Goal: Task Accomplishment & Management: Complete application form

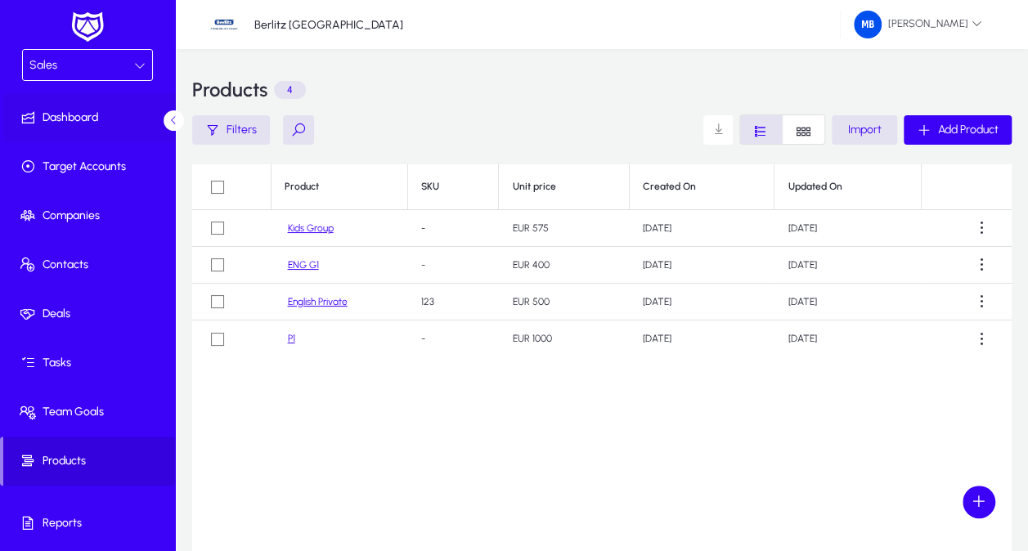
click at [97, 119] on span "Dashboard" at bounding box center [90, 118] width 175 height 16
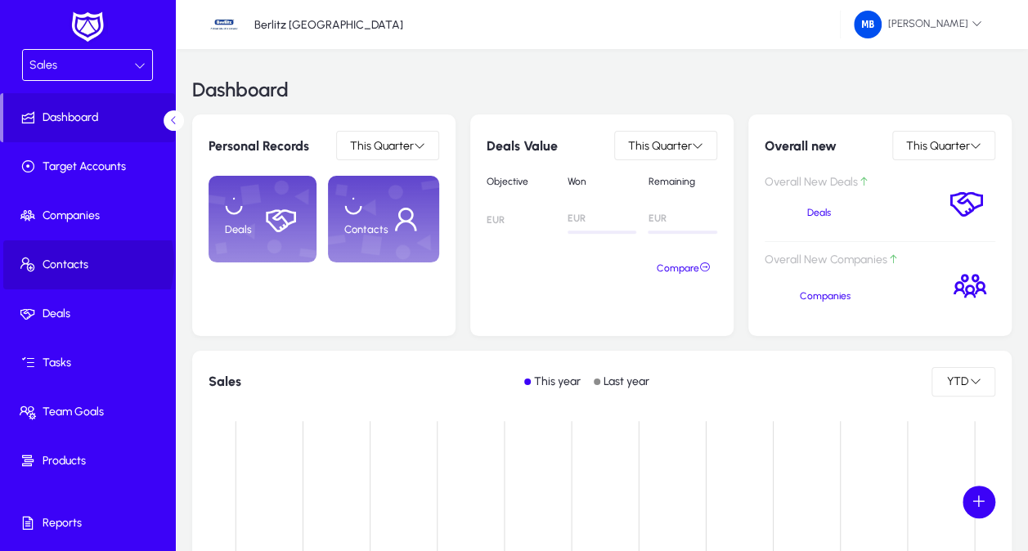
click at [75, 262] on span "Contacts" at bounding box center [90, 265] width 175 height 16
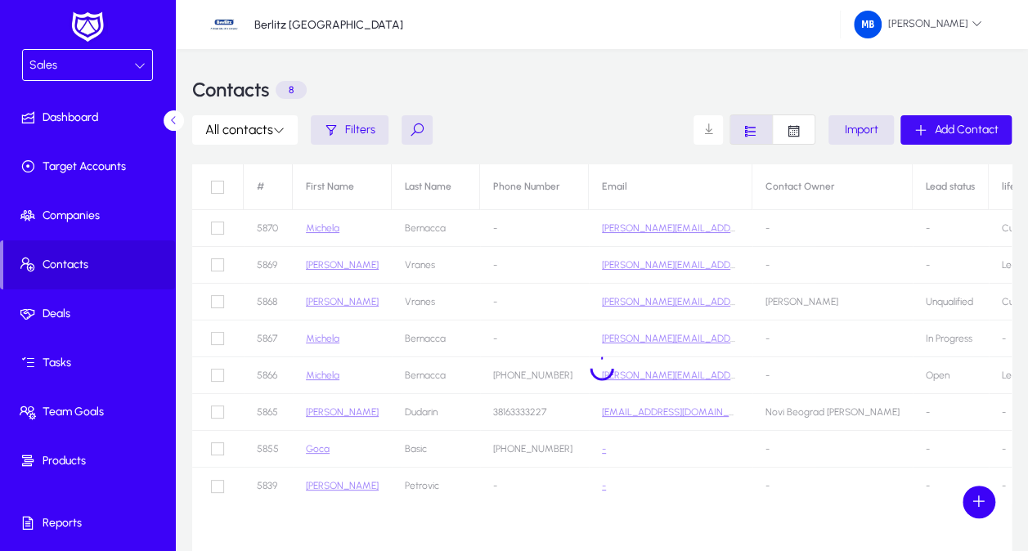
click at [959, 128] on span "Add Contact" at bounding box center [967, 130] width 64 height 14
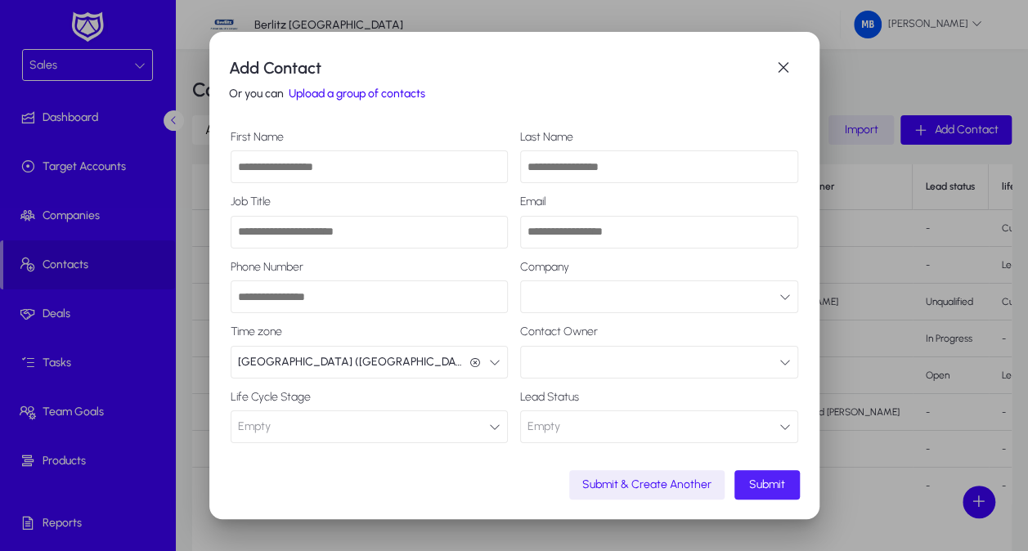
click at [544, 360] on button "button" at bounding box center [659, 362] width 278 height 33
